Goal: Task Accomplishment & Management: Manage account settings

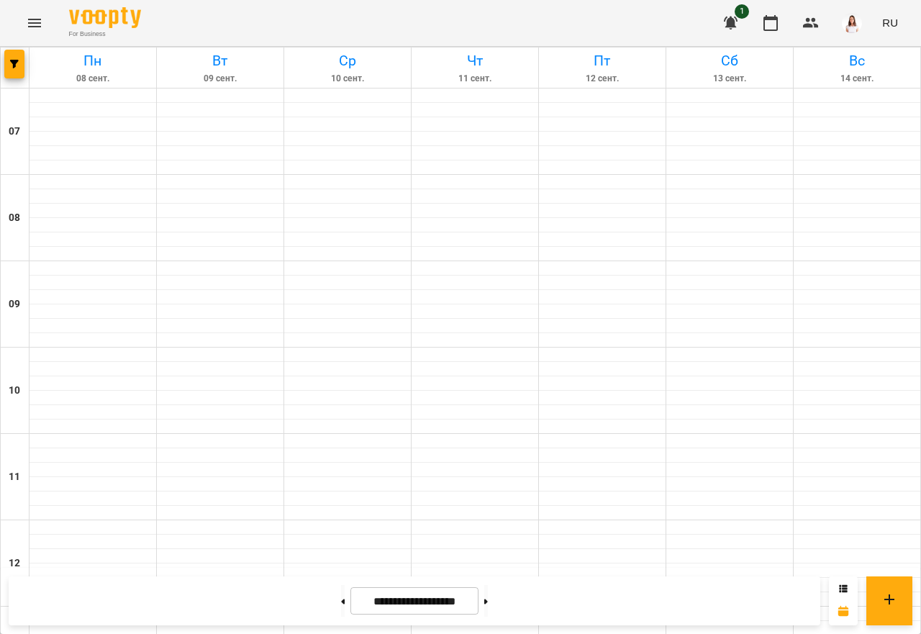
scroll to position [863, 0]
click at [488, 596] on button at bounding box center [486, 601] width 4 height 32
type input "**********"
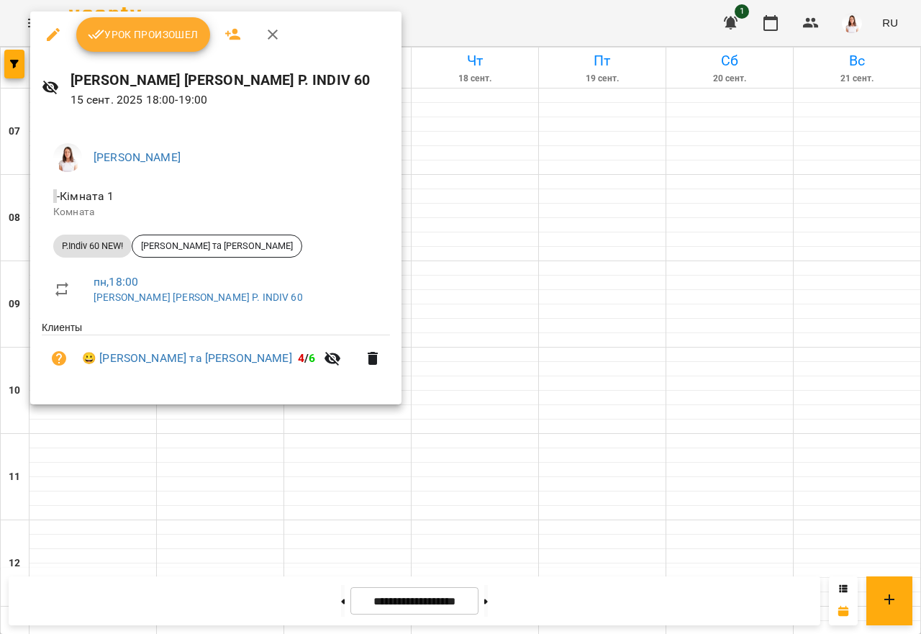
click at [143, 41] on span "Урок произошел" at bounding box center [143, 34] width 111 height 17
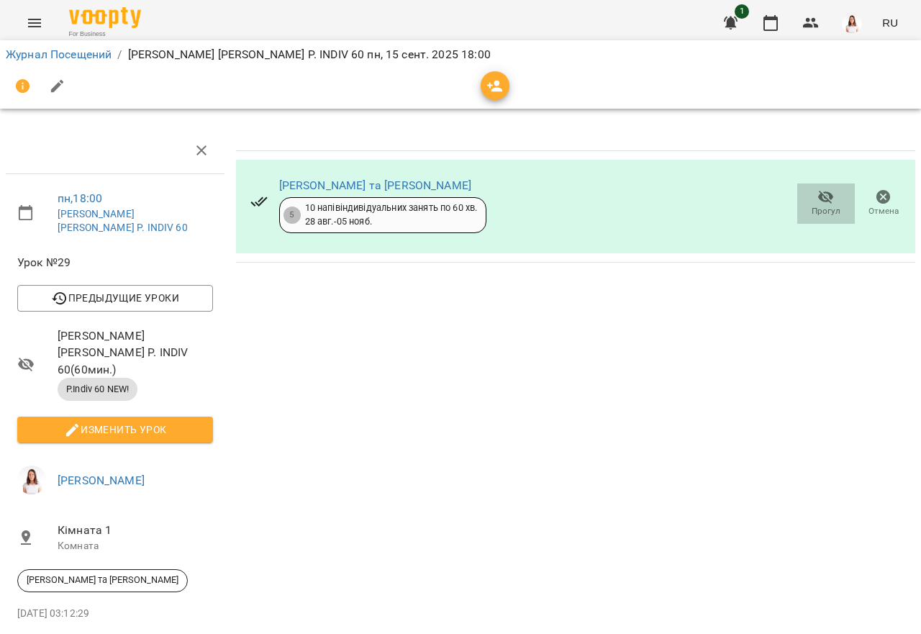
click at [818, 191] on icon "button" at bounding box center [825, 196] width 17 height 17
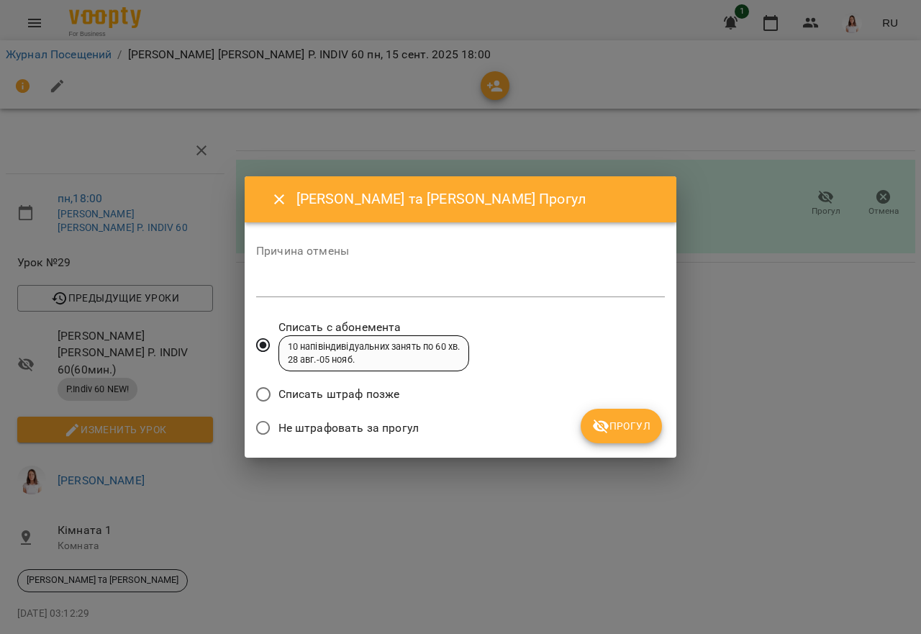
click at [296, 416] on label "Не штрафовать за прогул" at bounding box center [333, 428] width 171 height 30
click at [612, 406] on div "Списать штраф позже" at bounding box center [460, 396] width 409 height 34
click at [612, 422] on span "Прогул" at bounding box center [621, 425] width 58 height 17
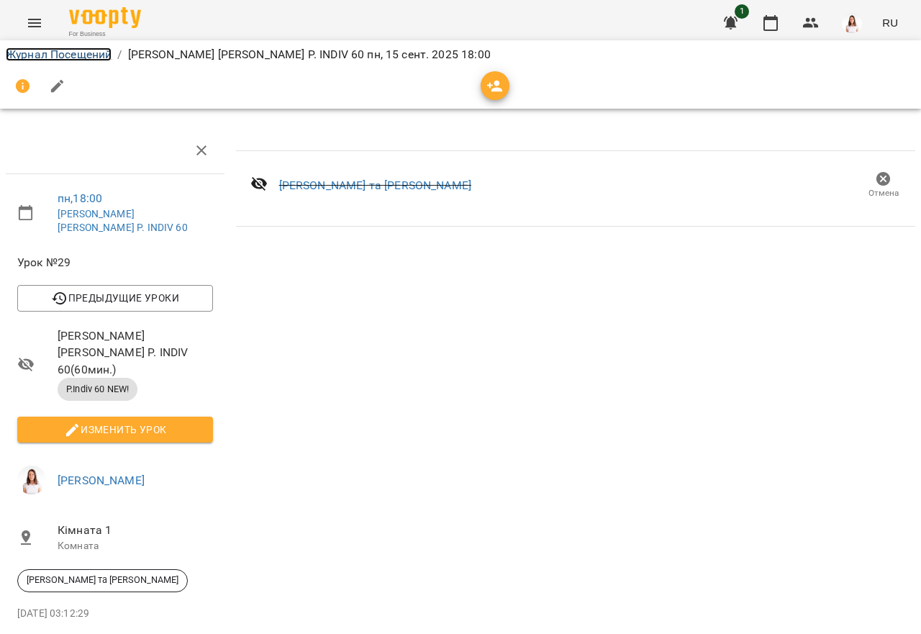
click at [68, 58] on link "Журнал Посещений" at bounding box center [59, 54] width 106 height 14
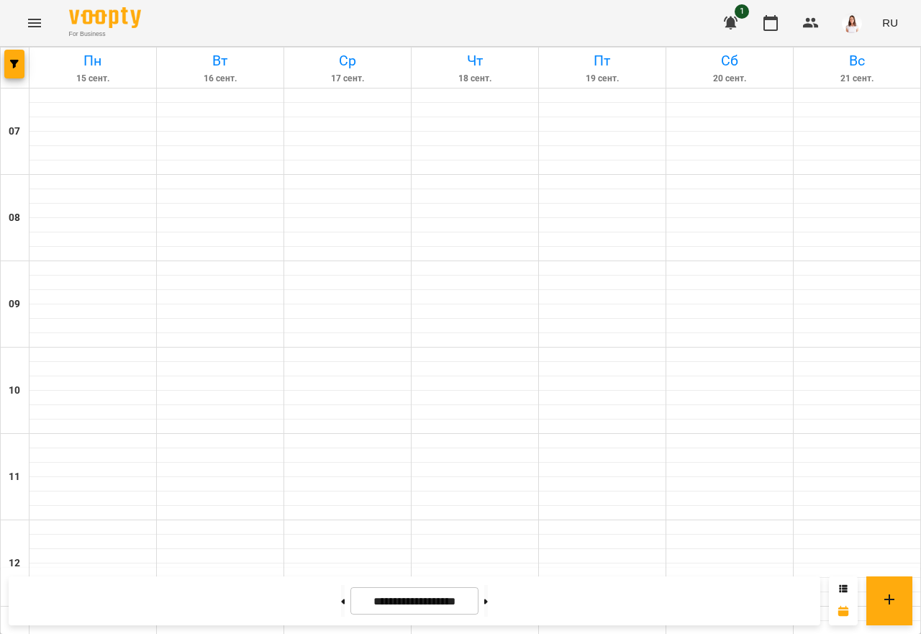
scroll to position [901, 0]
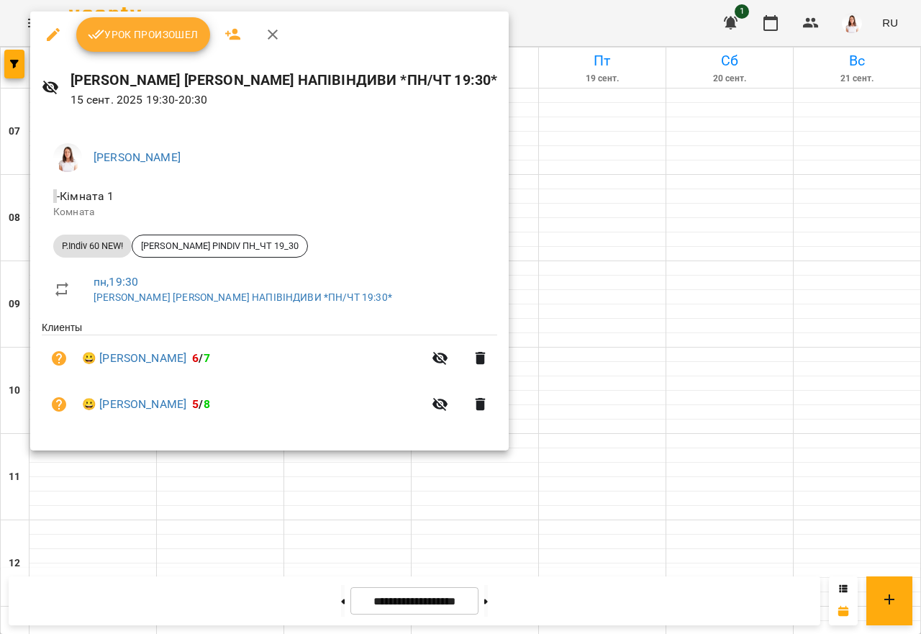
click at [153, 47] on button "Урок произошел" at bounding box center [143, 34] width 134 height 35
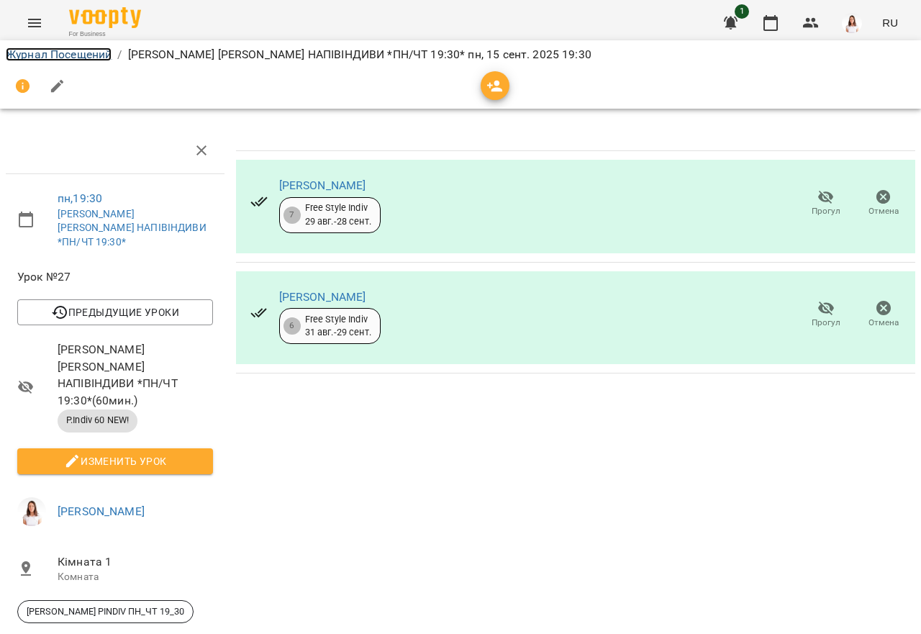
click at [59, 49] on link "Журнал Посещений" at bounding box center [59, 54] width 106 height 14
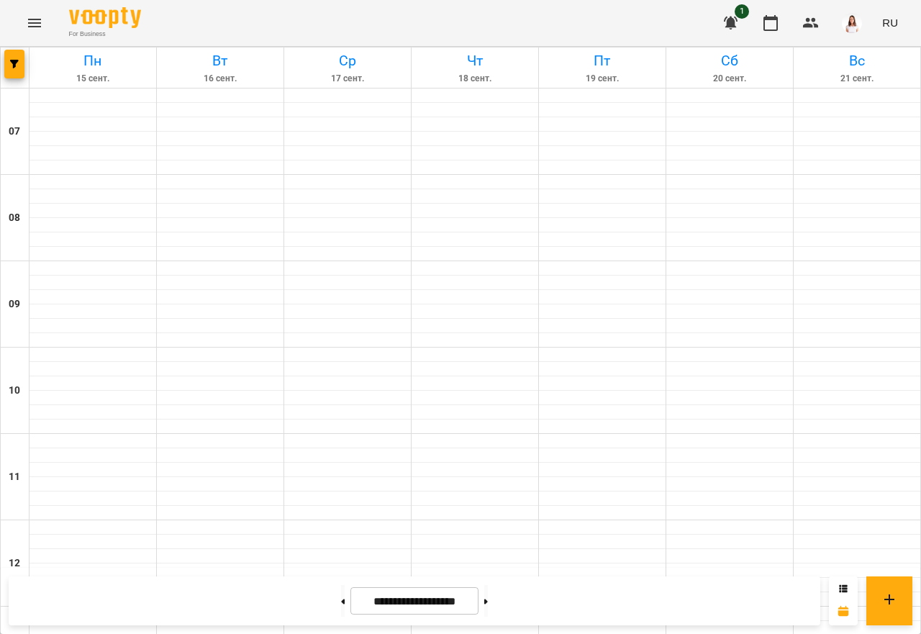
scroll to position [863, 0]
